Goal: Check status: Check status

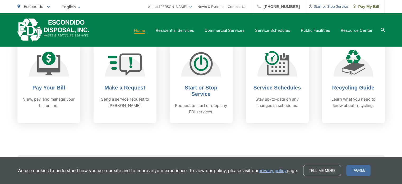
scroll to position [224, 0]
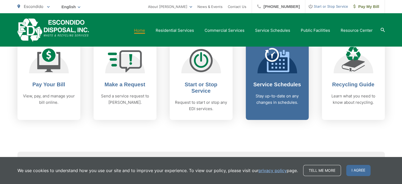
click at [278, 74] on link "Service Schedules Stay up-to-date on any changes in schedules." at bounding box center [277, 79] width 63 height 81
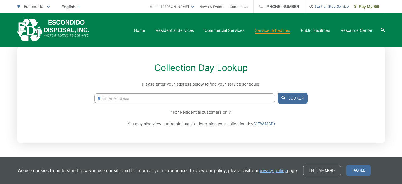
scroll to position [90, 0]
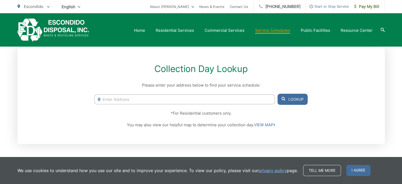
click at [196, 99] on input "Enter Address" at bounding box center [184, 99] width 180 height 10
paste input "1630 S Juniper St"
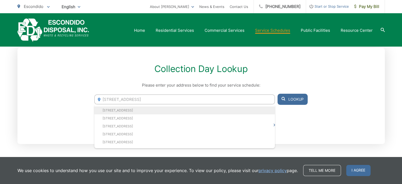
click at [148, 109] on li "1630 S Juniper St, Escondido, CA, 92025" at bounding box center [184, 110] width 180 height 8
type input "1630 S Juniper St, Escondido, CA, 92025"
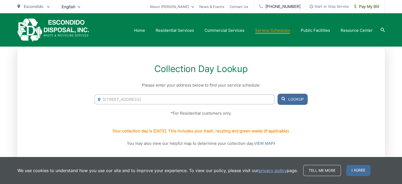
click at [287, 100] on button "Lookup" at bounding box center [293, 99] width 30 height 11
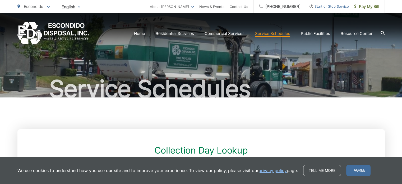
scroll to position [0, 0]
